Goal: Navigation & Orientation: Find specific page/section

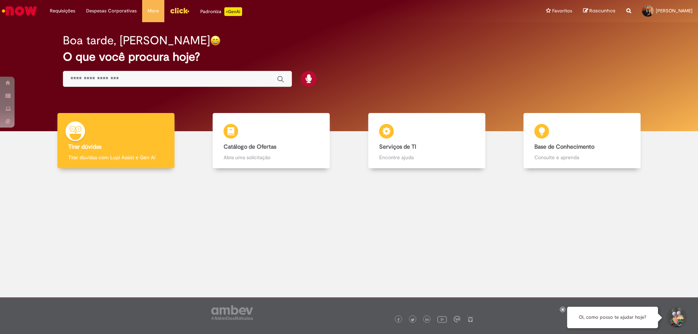
click at [326, 34] on div "Boa tarde, [PERSON_NAME]" at bounding box center [349, 40] width 573 height 13
click at [177, 11] on img "Menu Cabeçalho" at bounding box center [180, 10] width 20 height 11
